Goal: Check status

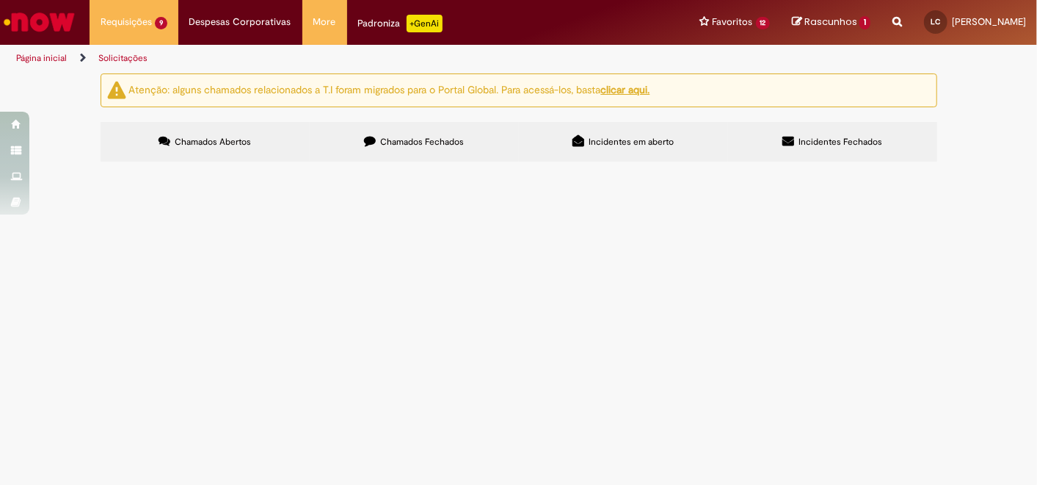
scroll to position [81, 0]
click at [0, 0] on span "Camisetas leading e managing" at bounding box center [0, 0] width 0 height 0
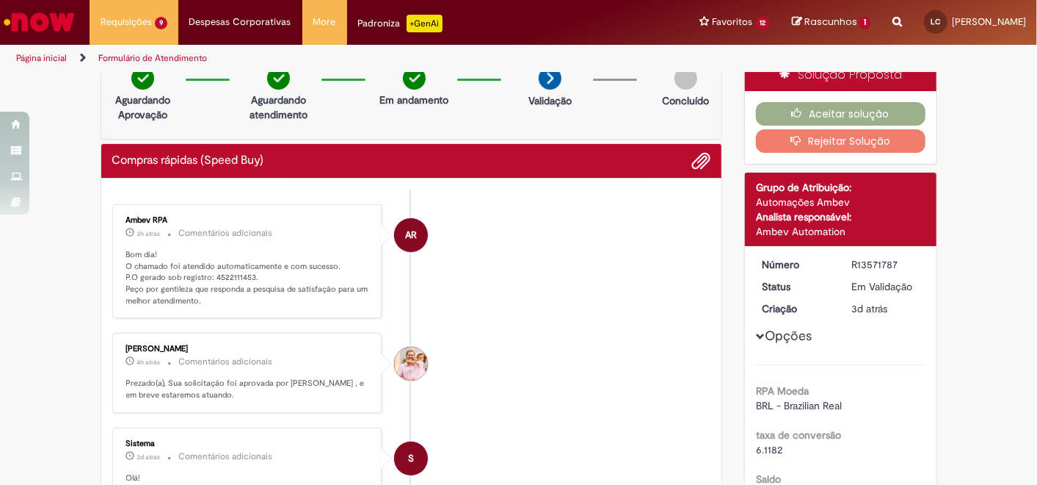
scroll to position [84, 0]
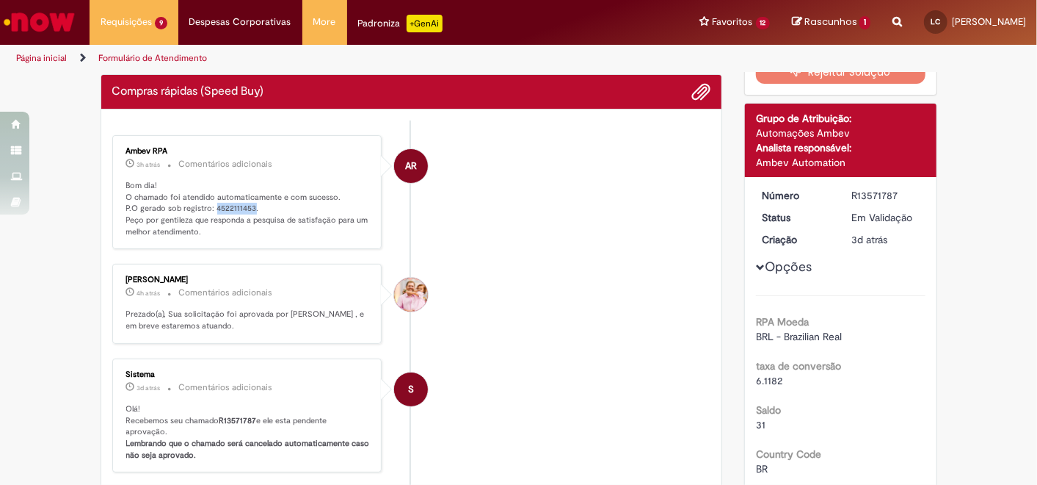
drag, startPoint x: 206, startPoint y: 205, endPoint x: 245, endPoint y: 202, distance: 39.0
click at [245, 202] on p "Bom dia! O chamado foi atendido automaticamente e com sucesso. P.O gerado sob r…" at bounding box center [248, 209] width 244 height 58
copy p "4522111453"
